Goal: Task Accomplishment & Management: Manage account settings

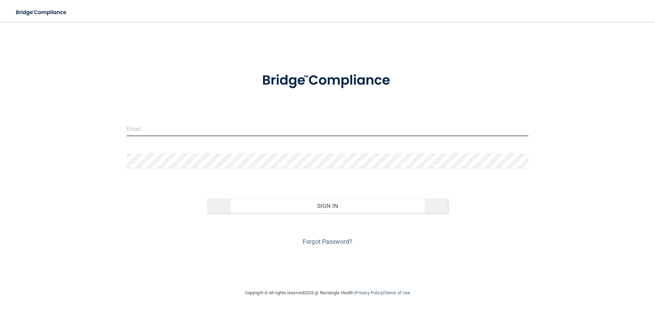
type input "[EMAIL_ADDRESS][DOMAIN_NAME]"
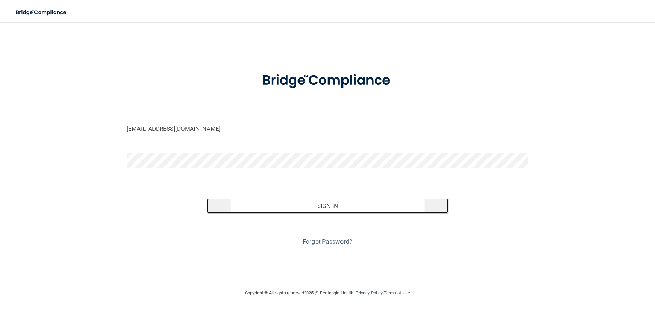
click at [336, 205] on button "Sign In" at bounding box center [327, 205] width 241 height 15
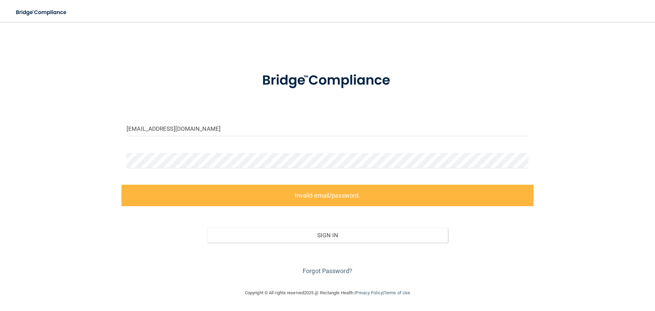
click at [315, 212] on div "Invalid email/password. You don't have permission to access that page. Sign In …" at bounding box center [328, 231] width 412 height 92
click at [314, 201] on label "Invalid email/password." at bounding box center [328, 196] width 412 height 22
click at [315, 192] on label "Invalid email/password." at bounding box center [328, 196] width 412 height 22
click at [366, 192] on label "Invalid email/password." at bounding box center [328, 196] width 412 height 22
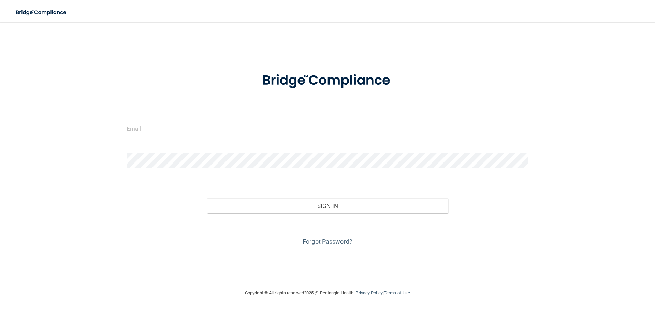
type input "[EMAIL_ADDRESS][DOMAIN_NAME]"
click at [213, 129] on input "[EMAIL_ADDRESS][DOMAIN_NAME]" at bounding box center [328, 128] width 402 height 15
click at [222, 132] on input "[EMAIL_ADDRESS][DOMAIN_NAME]" at bounding box center [328, 128] width 402 height 15
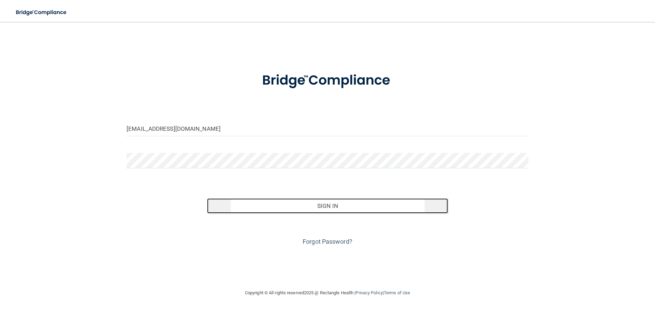
click at [329, 206] on button "Sign In" at bounding box center [327, 205] width 241 height 15
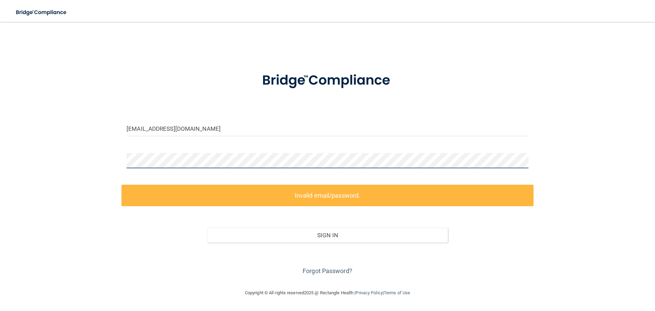
click at [29, 152] on div "[EMAIL_ADDRESS][DOMAIN_NAME] Invalid email/password. You don't have permission …" at bounding box center [328, 155] width 628 height 253
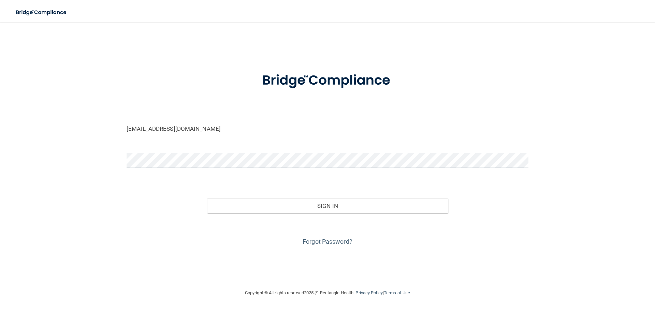
click at [207, 198] on button "Sign In" at bounding box center [327, 205] width 241 height 15
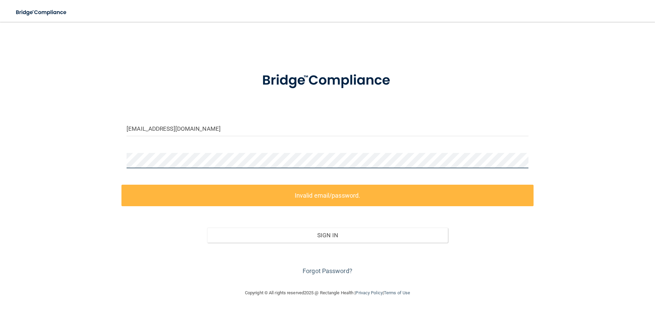
click at [1, 167] on main "sunrisedental8352@gmail.com Invalid email/password. You don't have permission t…" at bounding box center [327, 166] width 655 height 289
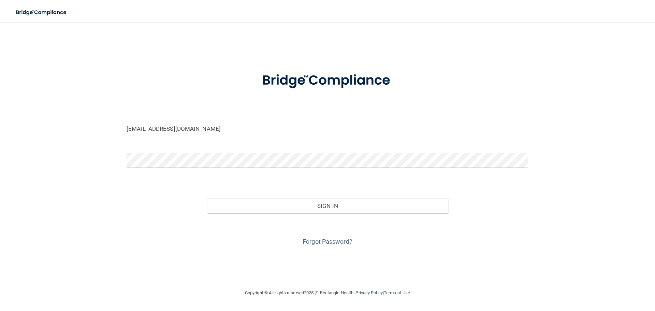
click at [207, 198] on button "Sign In" at bounding box center [327, 205] width 241 height 15
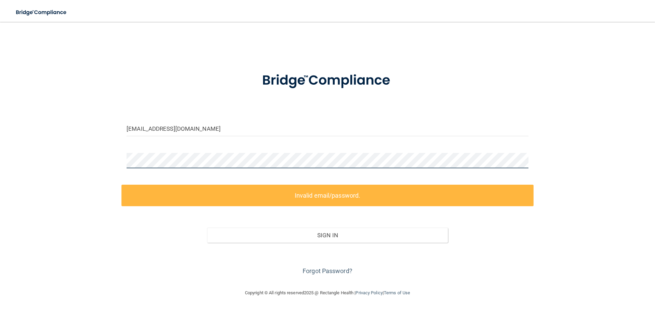
click at [0, 164] on main "sunrisedental8352@gmail.com Invalid email/password. You don't have permission t…" at bounding box center [327, 166] width 655 height 289
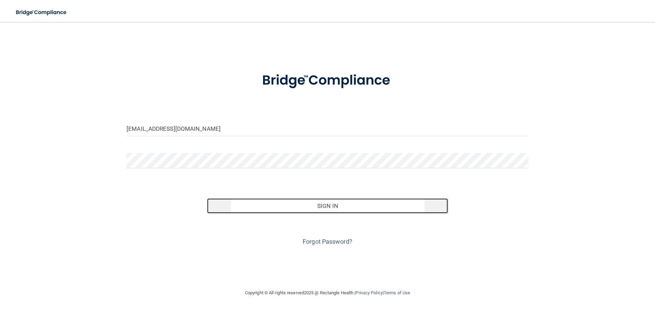
click at [278, 200] on button "Sign In" at bounding box center [327, 205] width 241 height 15
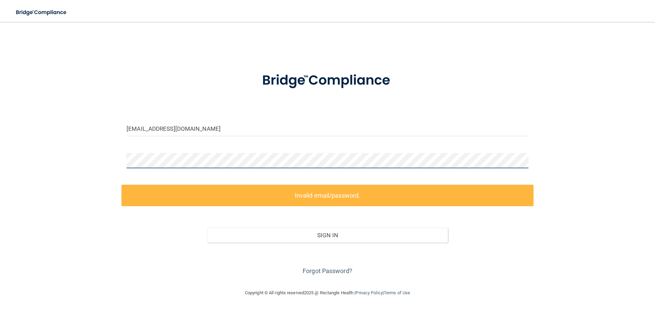
click at [0, 159] on main "sunrisedental8352@gmail.com Invalid email/password. You don't have permission t…" at bounding box center [327, 166] width 655 height 289
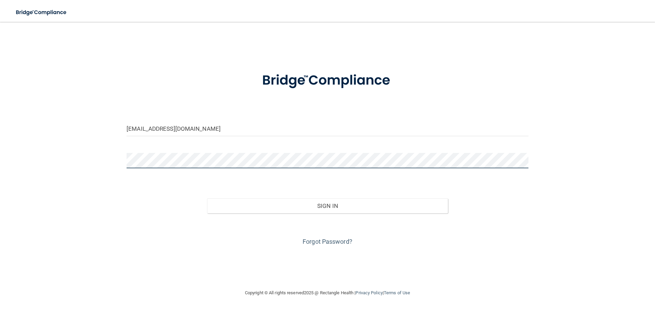
click at [207, 198] on button "Sign In" at bounding box center [327, 205] width 241 height 15
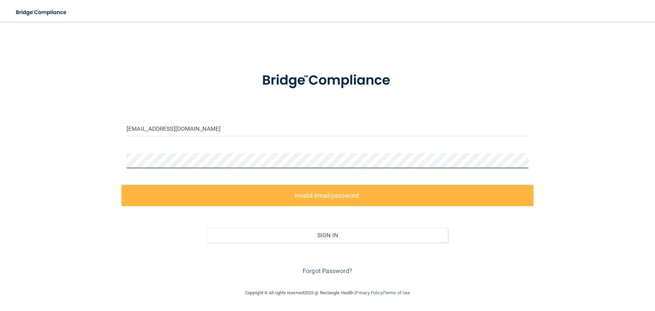
click at [97, 165] on div "[EMAIL_ADDRESS][DOMAIN_NAME] Invalid email/password. You don't have permission …" at bounding box center [328, 155] width 628 height 253
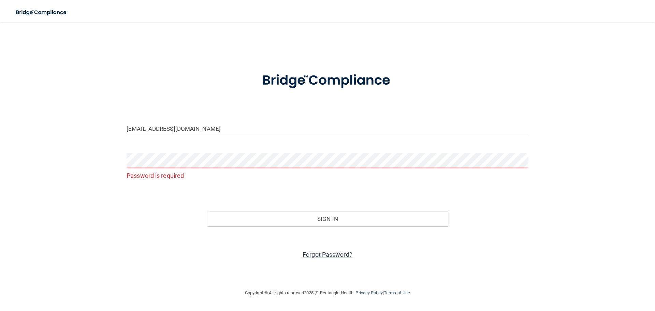
click at [320, 254] on link "Forgot Password?" at bounding box center [328, 254] width 50 height 7
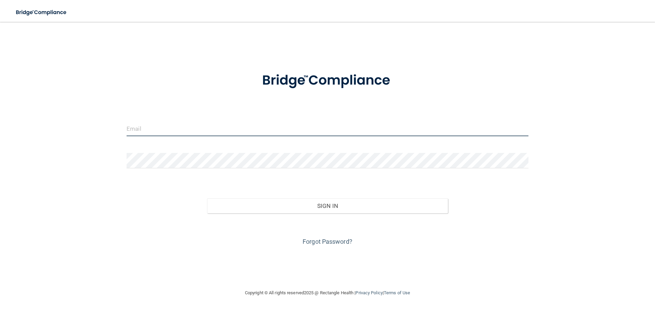
type input "[EMAIL_ADDRESS][DOMAIN_NAME]"
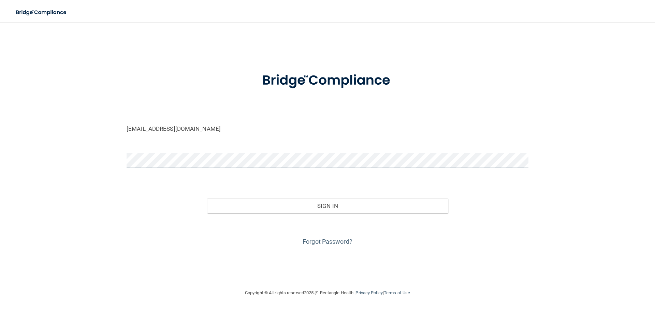
click at [5, 163] on main "sunrisedental8352@gmail.com Invalid email/password. You don't have permission t…" at bounding box center [327, 166] width 655 height 289
click at [29, 157] on div "sunrisedental8352@gmail.com Invalid email/password. You don't have permission t…" at bounding box center [328, 155] width 628 height 253
click at [207, 198] on button "Sign In" at bounding box center [327, 205] width 241 height 15
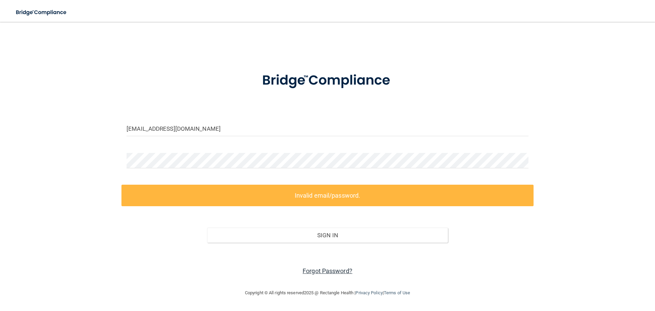
click at [316, 270] on link "Forgot Password?" at bounding box center [328, 270] width 50 height 7
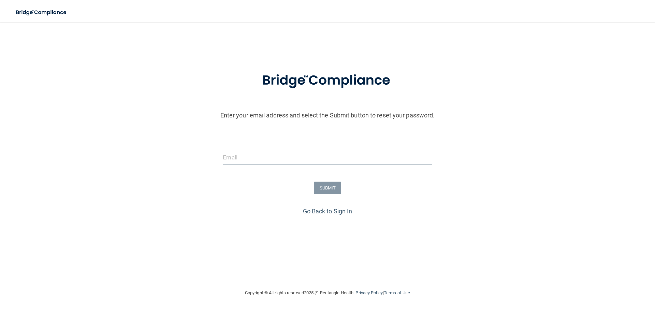
click at [251, 159] on input "email" at bounding box center [327, 157] width 209 height 15
type input "[EMAIL_ADDRESS][DOMAIN_NAME]"
click at [327, 186] on button "SUBMIT" at bounding box center [328, 188] width 28 height 13
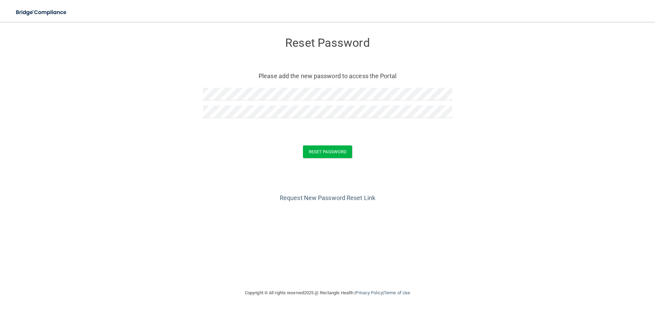
click at [470, 127] on form "Reset Password Please add the new password to access the Portal Reset Password …" at bounding box center [328, 99] width 628 height 141
click at [322, 152] on button "Reset Password" at bounding box center [327, 151] width 49 height 13
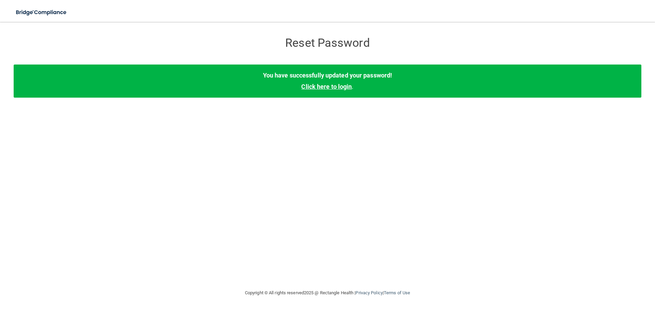
click at [325, 88] on link "Click here to login" at bounding box center [326, 86] width 51 height 7
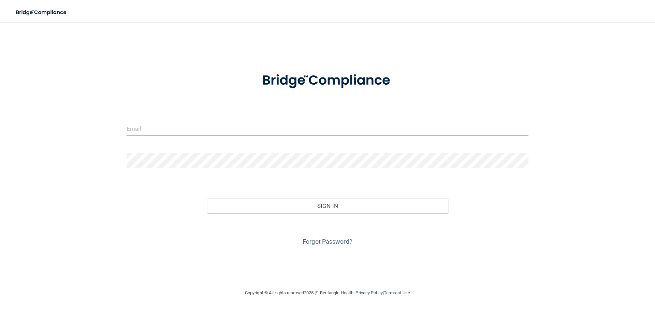
type input "[EMAIL_ADDRESS][DOMAIN_NAME]"
click at [158, 124] on input "[EMAIL_ADDRESS][DOMAIN_NAME]" at bounding box center [328, 128] width 402 height 15
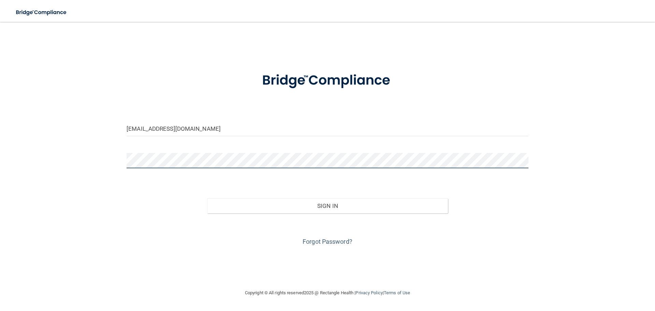
click at [80, 156] on div "[EMAIL_ADDRESS][DOMAIN_NAME] Invalid email/password. You don't have permission …" at bounding box center [328, 155] width 628 height 253
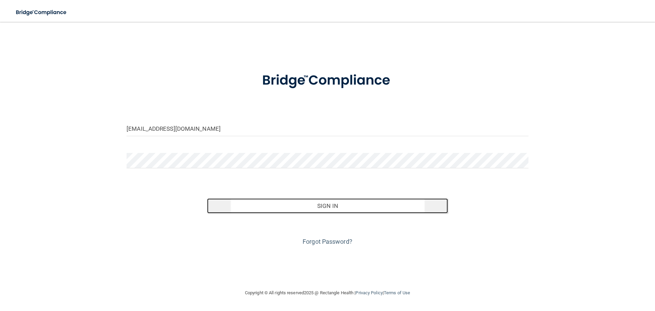
click at [327, 202] on button "Sign In" at bounding box center [327, 205] width 241 height 15
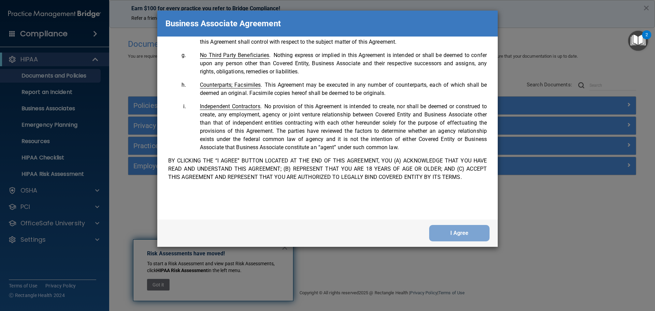
scroll to position [1392, 0]
click at [465, 227] on button "I Agree" at bounding box center [459, 233] width 60 height 16
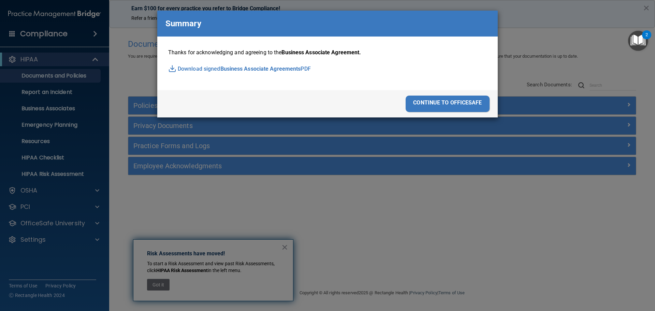
click at [456, 104] on div "continue to officesafe" at bounding box center [448, 104] width 84 height 16
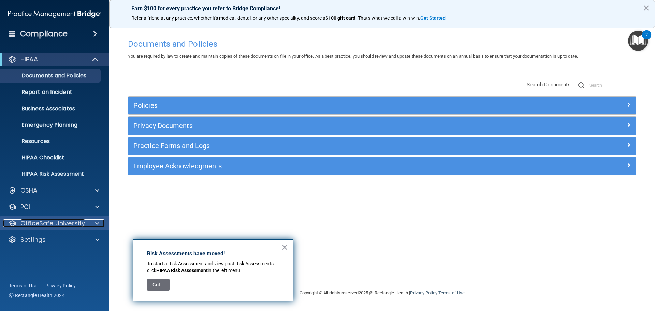
click at [62, 227] on p "OfficeSafe University" at bounding box center [52, 223] width 65 height 8
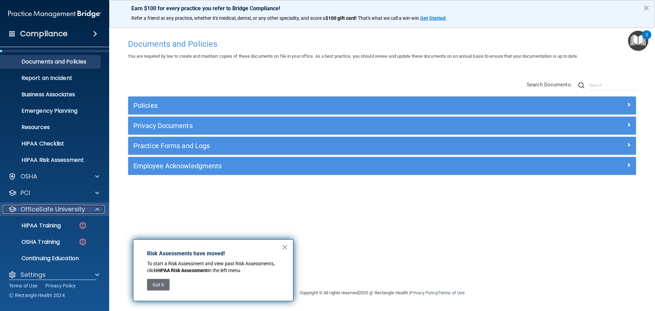
scroll to position [22, 0]
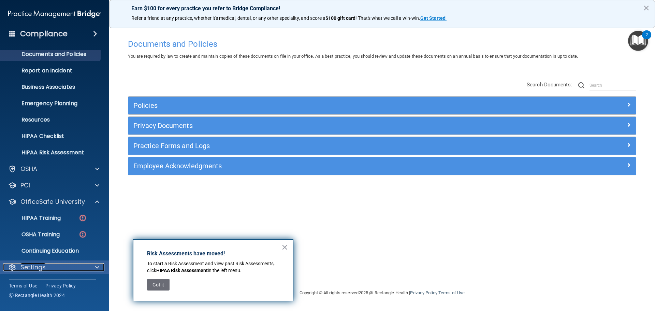
click at [30, 266] on p "Settings" at bounding box center [32, 267] width 25 height 8
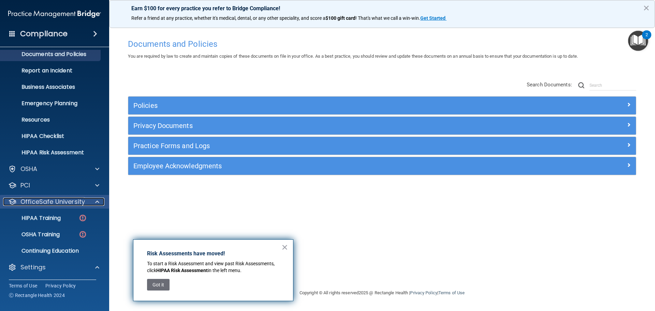
click at [41, 200] on p "OfficeSafe University" at bounding box center [52, 202] width 65 height 8
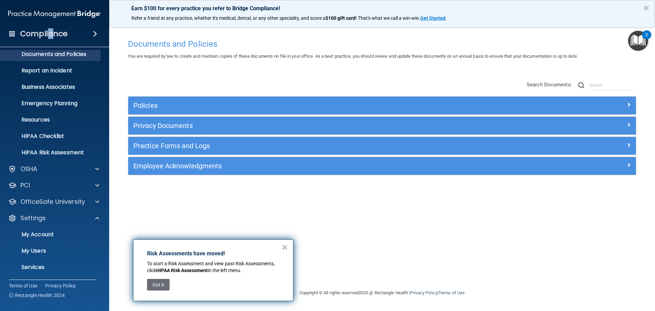
click at [50, 33] on h4 "Compliance" at bounding box center [43, 34] width 47 height 10
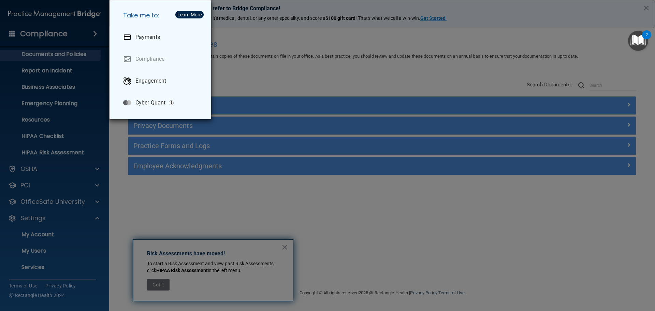
click at [283, 67] on div "Take me to: Payments Compliance Engagement Cyber Quant" at bounding box center [327, 155] width 655 height 311
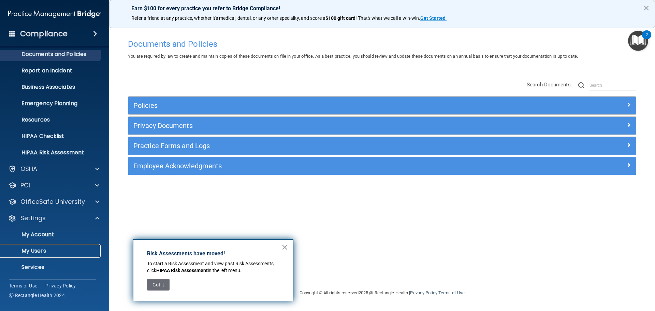
click at [40, 247] on p "My Users" at bounding box center [50, 250] width 93 height 7
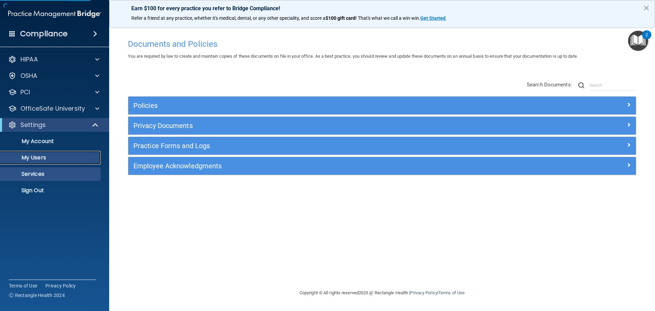
select select "20"
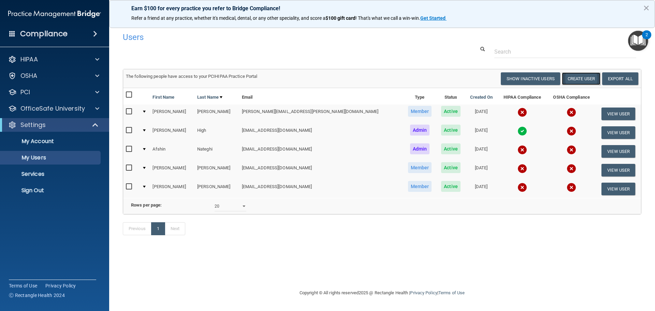
click at [584, 78] on button "Create User" at bounding box center [581, 78] width 39 height 13
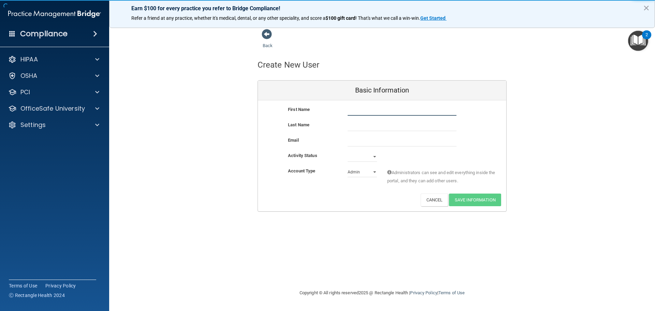
click at [375, 110] on input "text" at bounding box center [402, 110] width 109 height 10
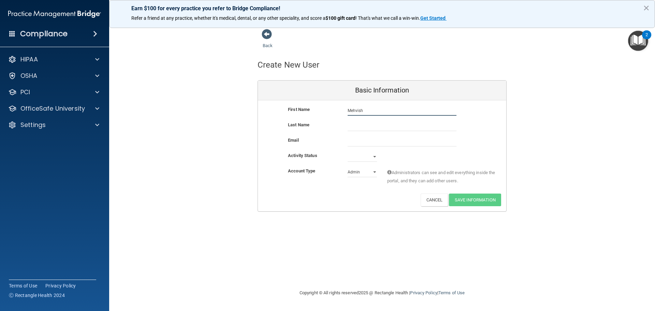
type input "Mehvish"
click at [356, 127] on input "text" at bounding box center [402, 126] width 109 height 10
type input "Ghazanfar"
click at [360, 142] on input "email" at bounding box center [402, 141] width 109 height 10
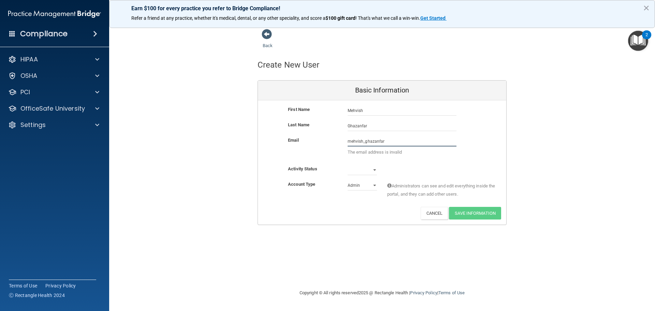
type input "mehvish_ghazanfar"
click at [366, 186] on select "Admin Member" at bounding box center [362, 185] width 29 height 10
select select "practice_member"
click at [348, 180] on select "Admin Member" at bounding box center [362, 185] width 29 height 10
click at [375, 169] on select "Active Inactive" at bounding box center [362, 170] width 29 height 10
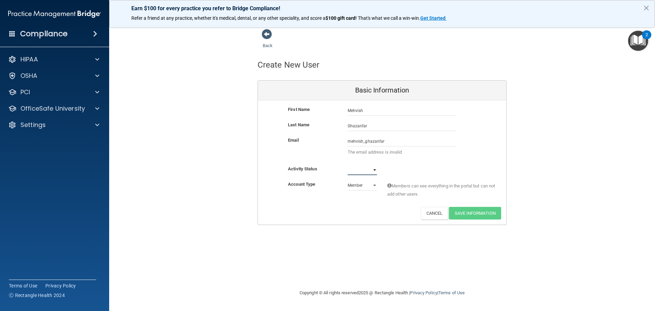
select select "active"
click at [348, 165] on select "Active Inactive" at bounding box center [362, 170] width 29 height 10
click at [389, 144] on input "mehvish_ghazanfar" at bounding box center [402, 141] width 109 height 10
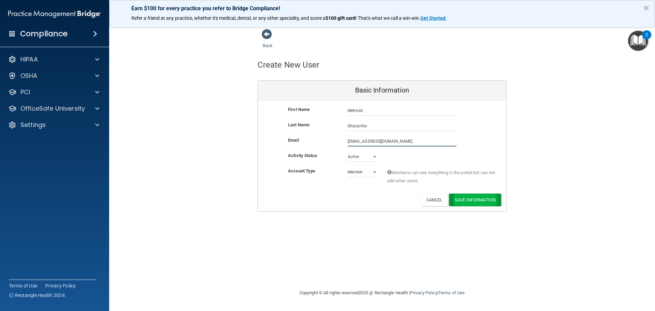
type input "mehvish_ghazanfar@yahoo.com"
click at [483, 200] on button "Save Information" at bounding box center [475, 201] width 52 height 13
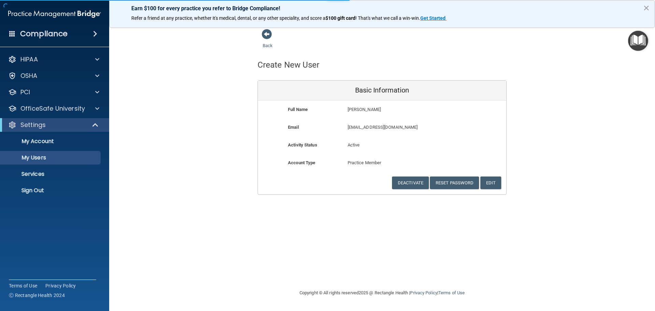
select select "20"
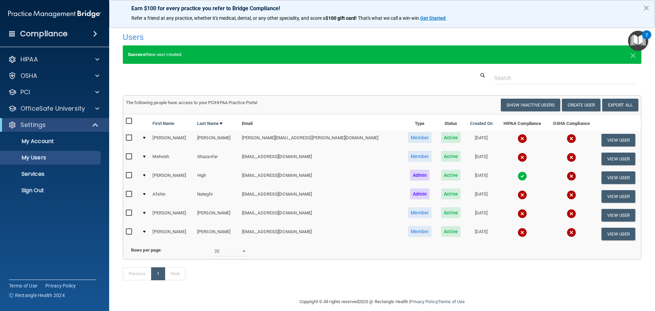
click at [128, 135] on input "checkbox" at bounding box center [130, 137] width 8 height 5
checkbox input "true"
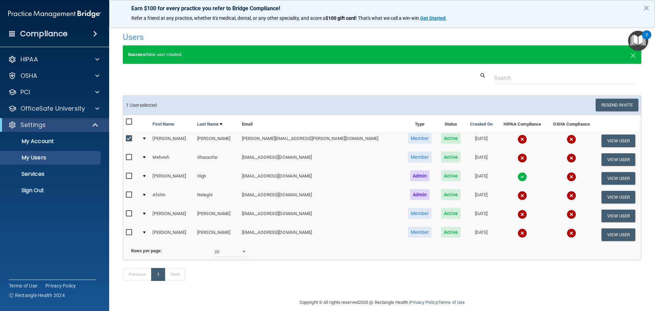
click at [129, 159] on input "checkbox" at bounding box center [130, 157] width 8 height 5
checkbox input "true"
click at [129, 194] on input "checkbox" at bounding box center [130, 194] width 8 height 5
checkbox input "true"
click at [131, 215] on input "checkbox" at bounding box center [130, 213] width 8 height 5
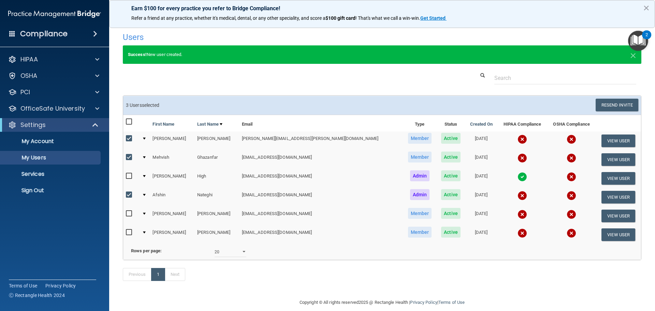
checkbox input "true"
click at [129, 230] on input "checkbox" at bounding box center [130, 232] width 8 height 5
checkbox input "true"
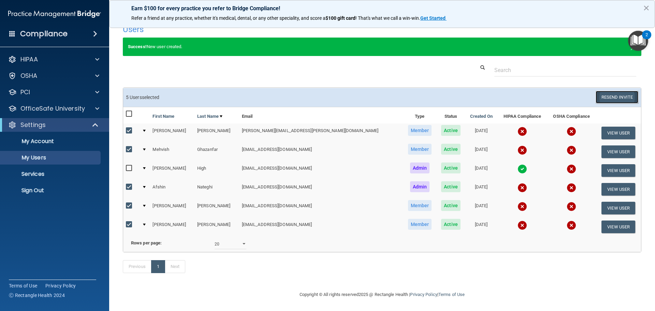
click at [618, 91] on button "Resend Invite" at bounding box center [617, 97] width 43 height 13
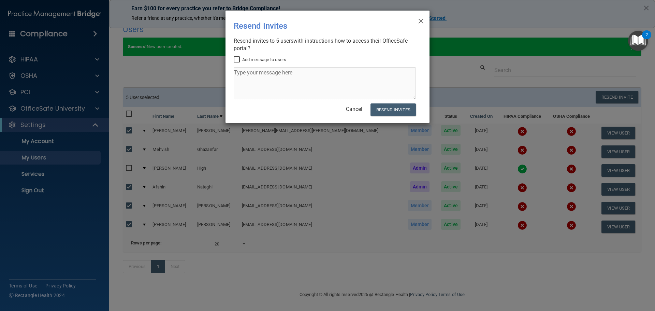
click at [237, 60] on input "Add message to users" at bounding box center [238, 59] width 8 height 5
checkbox input "false"
click at [391, 109] on button "Resend Invites" at bounding box center [393, 109] width 45 height 13
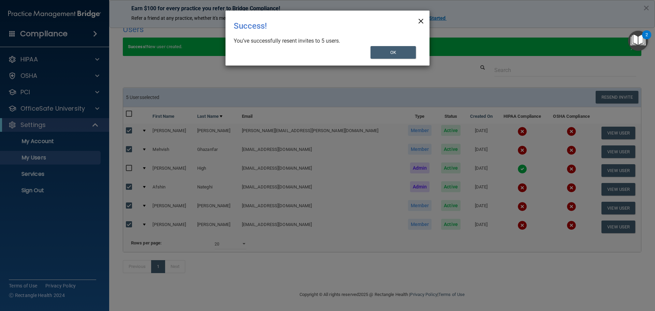
click at [421, 22] on span "×" at bounding box center [421, 20] width 6 height 14
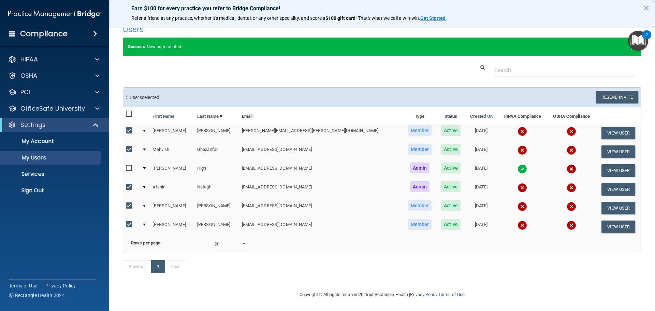
click at [646, 3] on button "×" at bounding box center [646, 7] width 6 height 11
